Goal: Use online tool/utility: Utilize a website feature to perform a specific function

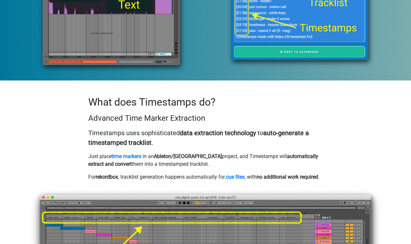
scroll to position [356, 0]
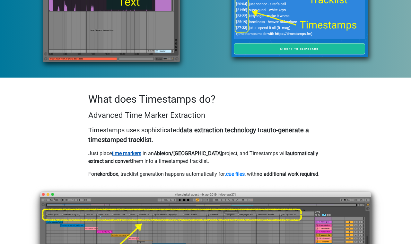
click at [126, 150] on link "time markers" at bounding box center [127, 153] width 30 height 6
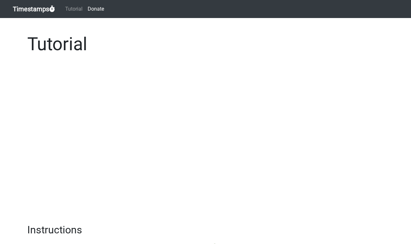
click at [38, 10] on link "Timestamps" at bounding box center [34, 9] width 42 height 13
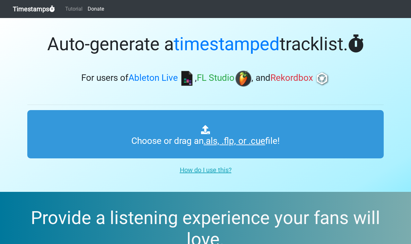
type input "C:\fakepath\Nizza Transits.als"
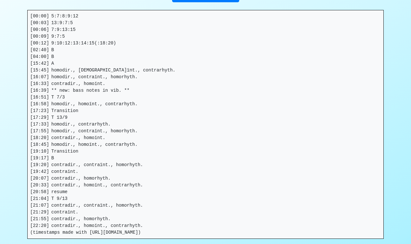
scroll to position [117, 0]
